Goal: Information Seeking & Learning: Learn about a topic

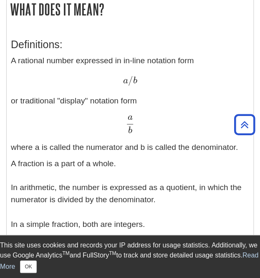
scroll to position [169, 0]
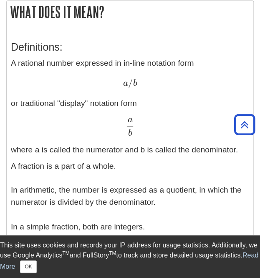
drag, startPoint x: 263, startPoint y: 32, endPoint x: 263, endPoint y: 53, distance: 20.9
click at [36, 263] on button "OK" at bounding box center [28, 266] width 16 height 13
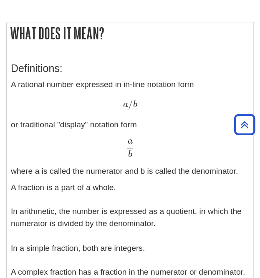
scroll to position [148, 0]
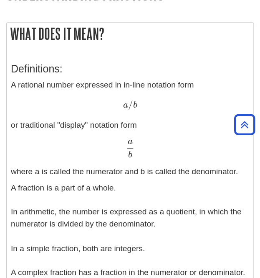
click at [197, 63] on h3 "Definitions:" at bounding box center [130, 69] width 239 height 12
click at [204, 73] on h3 "Definitions:" at bounding box center [130, 69] width 239 height 12
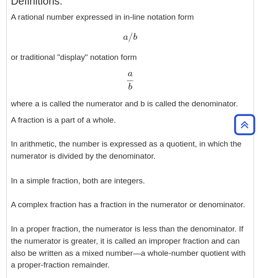
scroll to position [214, 0]
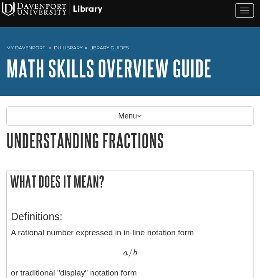
click at [220, 144] on h1 "Understanding Fractions" at bounding box center [130, 140] width 248 height 21
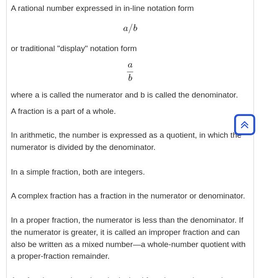
scroll to position [223, 0]
